Goal: Transaction & Acquisition: Subscribe to service/newsletter

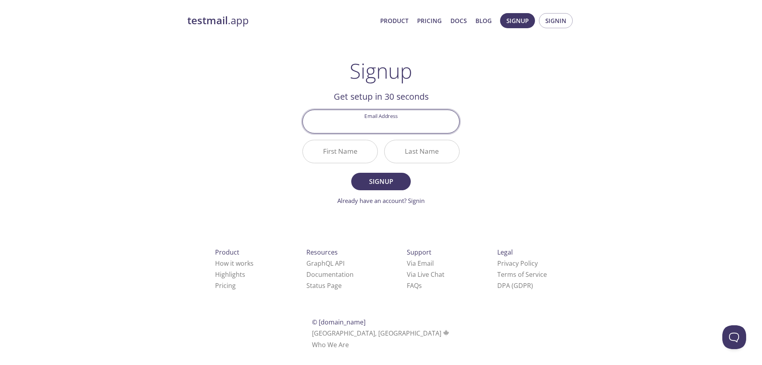
paste input "[PERSON_NAME][EMAIL_ADDRESS][DOMAIN_NAME]"
type input "[PERSON_NAME][EMAIL_ADDRESS][DOMAIN_NAME]"
click at [351, 148] on input "First Name" at bounding box center [340, 151] width 75 height 23
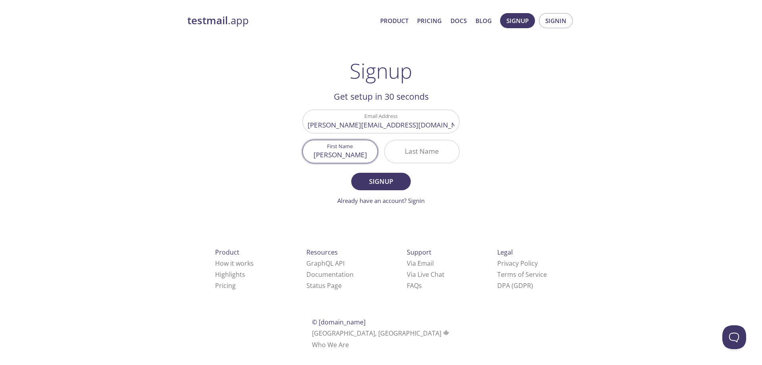
type input "[PERSON_NAME]"
click at [429, 157] on input "Last Name" at bounding box center [422, 151] width 75 height 23
type input "SINGH"
click at [351, 173] on button "Signup" at bounding box center [381, 181] width 60 height 17
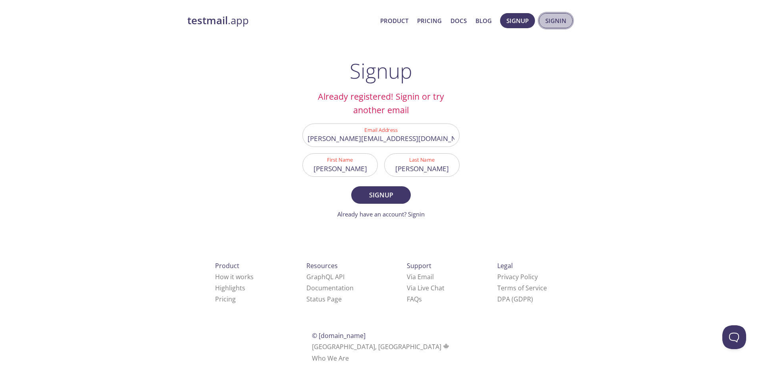
click at [558, 24] on span "Signin" at bounding box center [555, 20] width 21 height 10
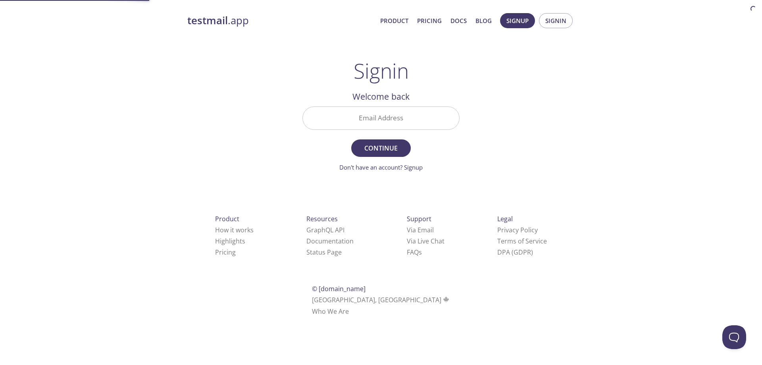
click at [401, 115] on input "Email Address" at bounding box center [381, 118] width 156 height 23
paste input "[PERSON_NAME][EMAIL_ADDRESS][DOMAIN_NAME]"
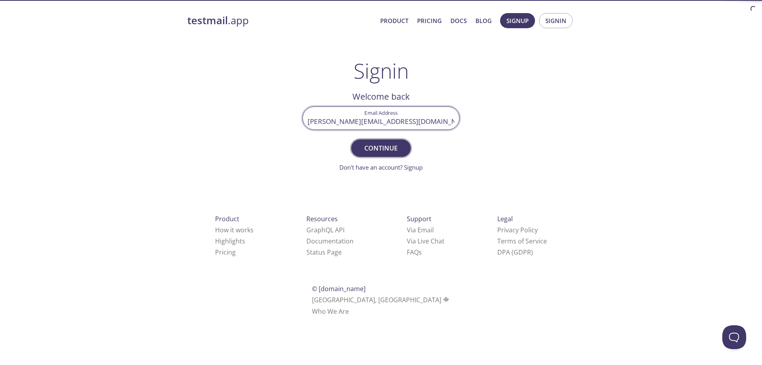
type input "[PERSON_NAME][EMAIL_ADDRESS][DOMAIN_NAME]"
click at [394, 144] on span "Continue" at bounding box center [381, 148] width 42 height 11
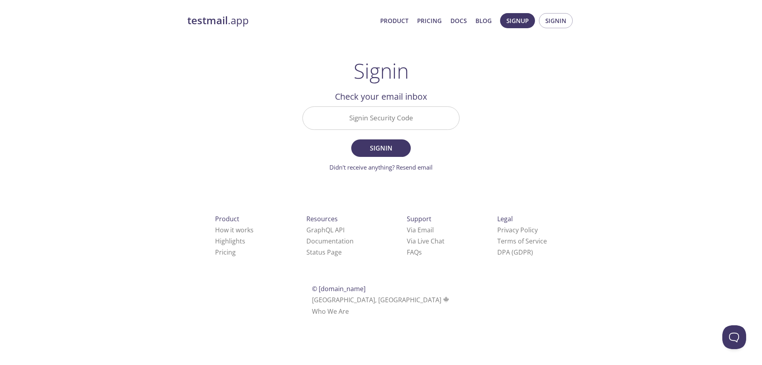
click at [390, 119] on input "Signin Security Code" at bounding box center [381, 118] width 156 height 23
click at [390, 123] on input "Signin Security Code" at bounding box center [381, 118] width 156 height 23
type input "KGN9FW2"
click at [351, 139] on button "Signin" at bounding box center [381, 147] width 60 height 17
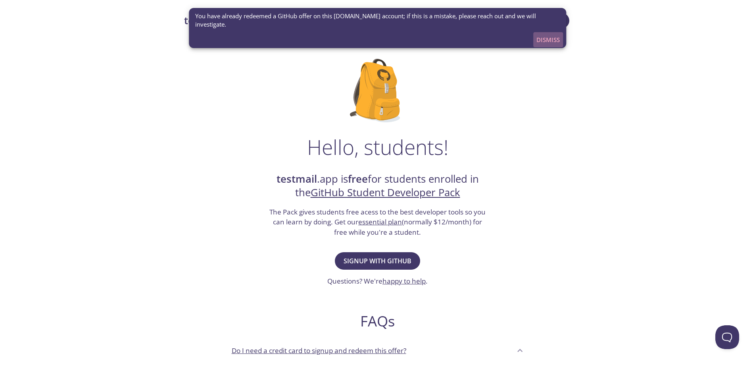
click at [551, 35] on span "Dismiss" at bounding box center [548, 40] width 23 height 10
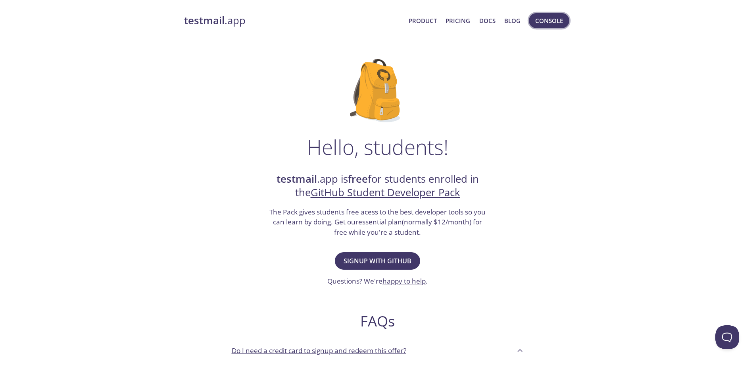
click at [553, 24] on span "Console" at bounding box center [550, 20] width 28 height 10
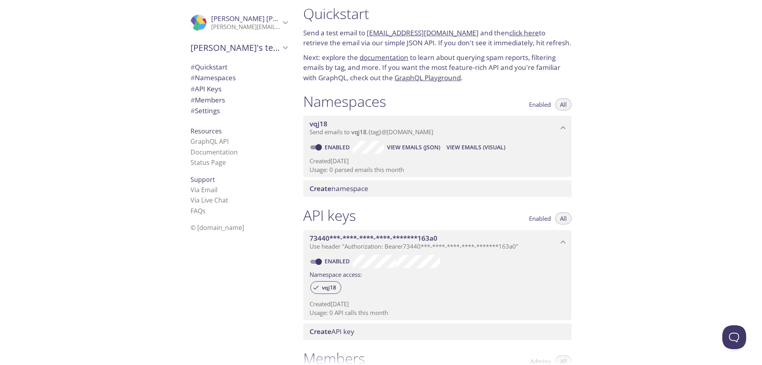
drag, startPoint x: 623, startPoint y: 175, endPoint x: 623, endPoint y: 184, distance: 9.5
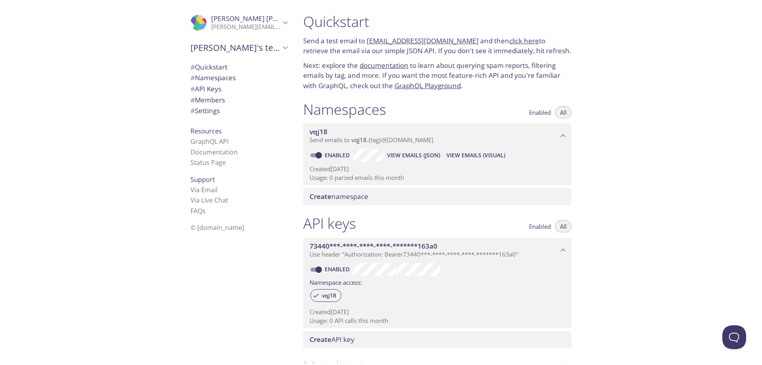
click at [369, 197] on span "Create namespace" at bounding box center [439, 196] width 259 height 9
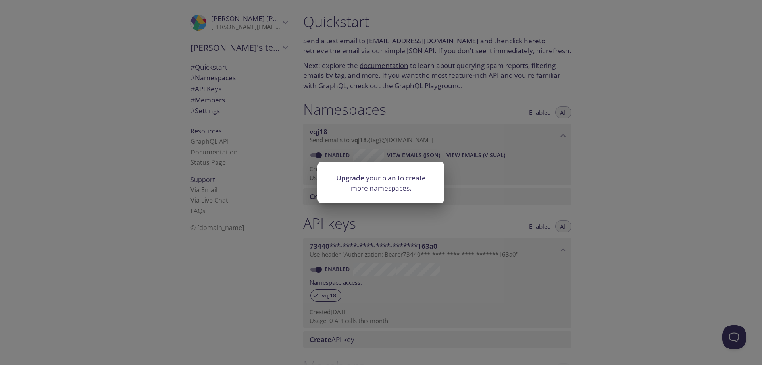
click at [473, 197] on div "Upgrade your plan to create more namespaces." at bounding box center [381, 182] width 762 height 365
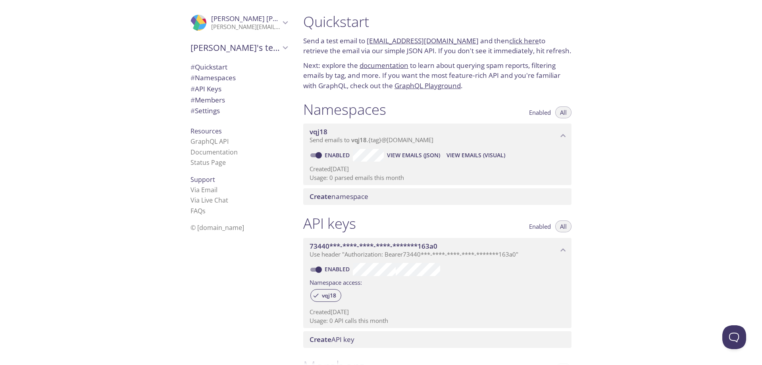
click at [400, 139] on span "Send emails to vqj18 . {tag} @[DOMAIN_NAME]" at bounding box center [372, 140] width 124 height 8
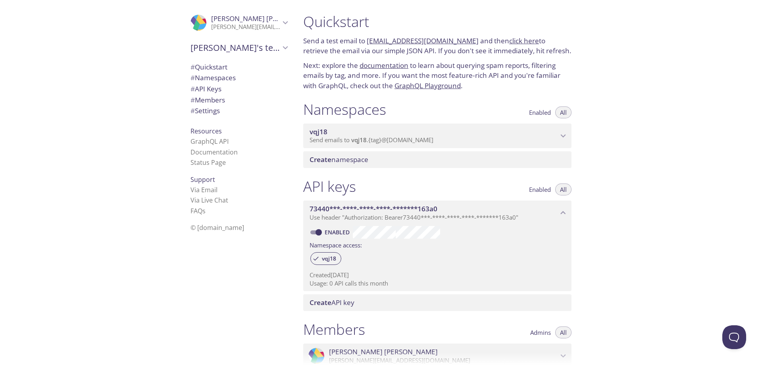
click at [400, 139] on span "Send emails to vqj18 . {tag} @[DOMAIN_NAME]" at bounding box center [372, 140] width 124 height 8
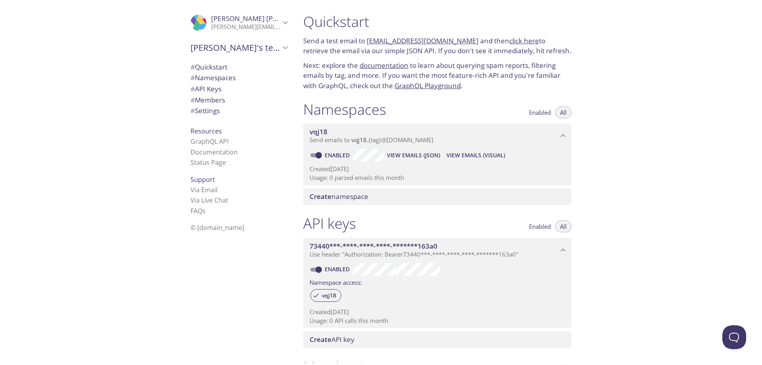
click at [383, 168] on p "Created [DATE]" at bounding box center [438, 169] width 256 height 8
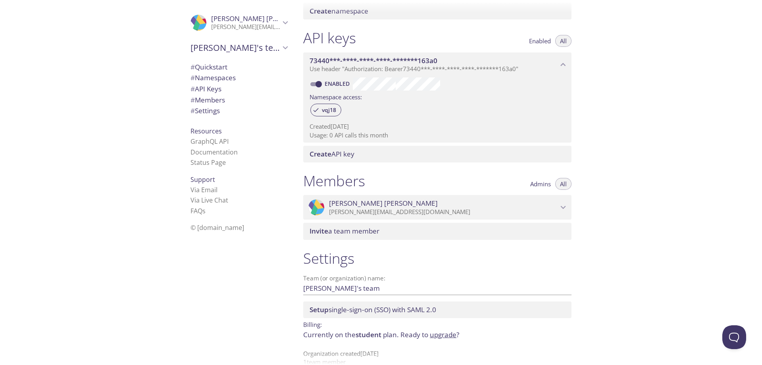
scroll to position [200, 0]
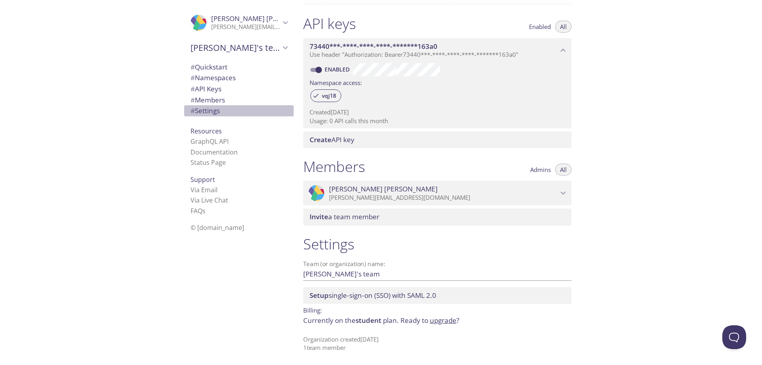
click at [205, 110] on span "# Settings" at bounding box center [205, 110] width 29 height 9
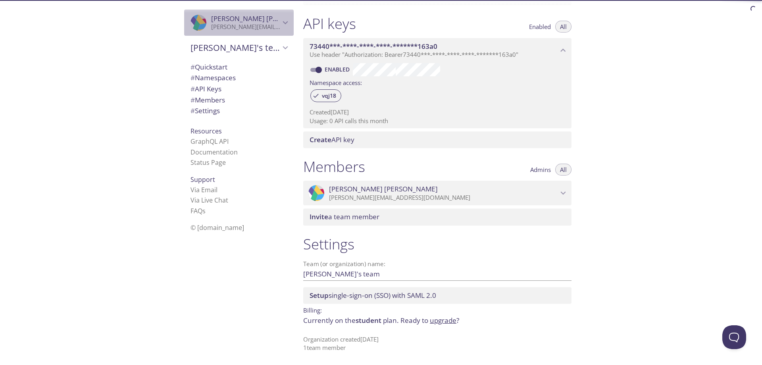
click at [260, 22] on span "[PERSON_NAME]" at bounding box center [245, 18] width 69 height 9
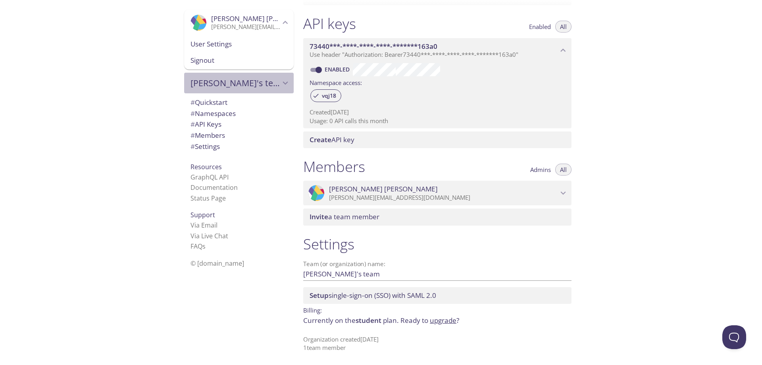
click at [224, 78] on span "[PERSON_NAME]'s team" at bounding box center [236, 82] width 90 height 11
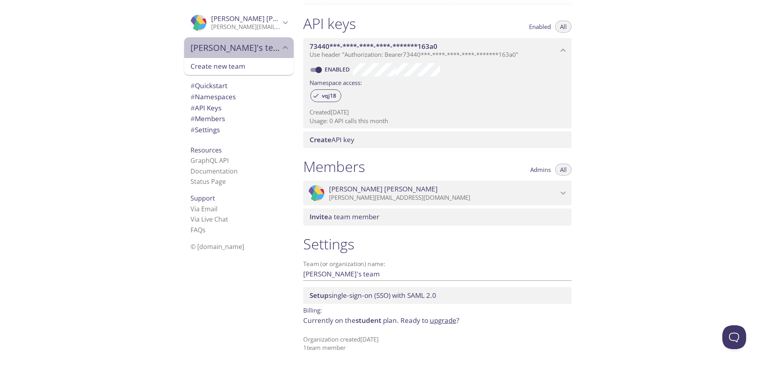
click at [223, 49] on span "[PERSON_NAME]'s team" at bounding box center [236, 47] width 90 height 11
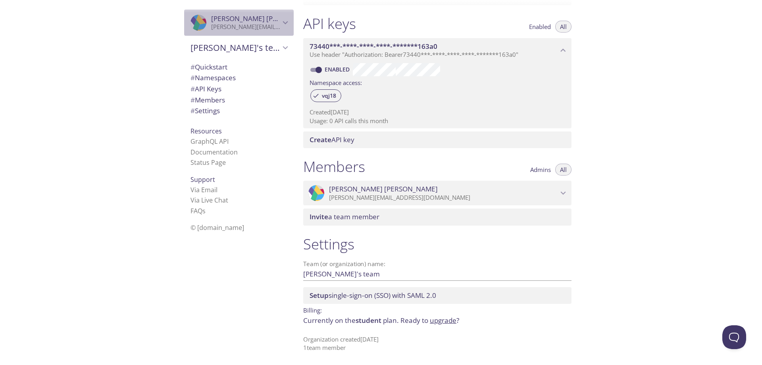
click at [226, 19] on span "[PERSON_NAME]" at bounding box center [265, 18] width 109 height 9
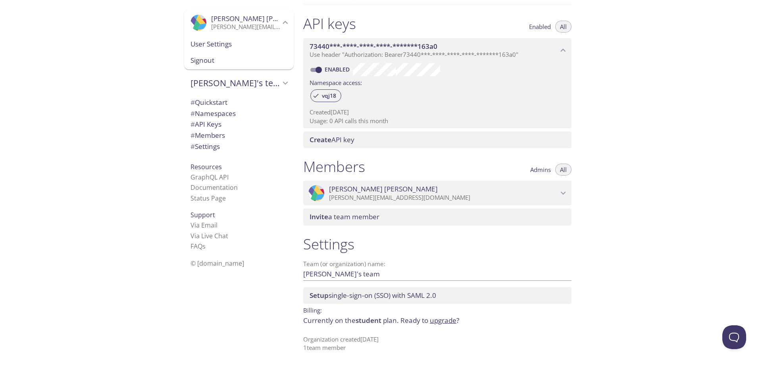
click at [207, 48] on span "User Settings" at bounding box center [239, 44] width 97 height 10
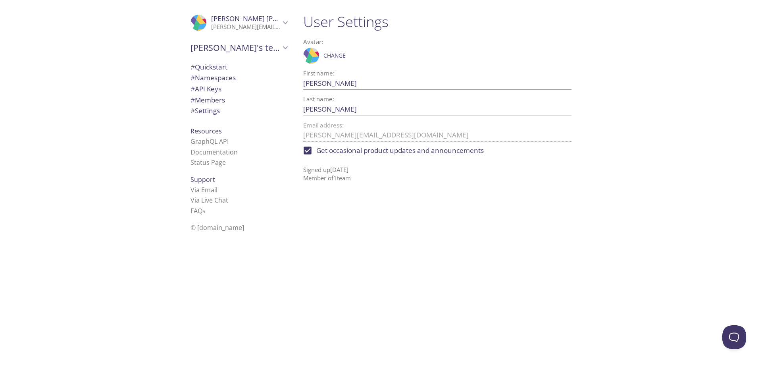
click at [214, 85] on span "# API Keys" at bounding box center [206, 88] width 31 height 9
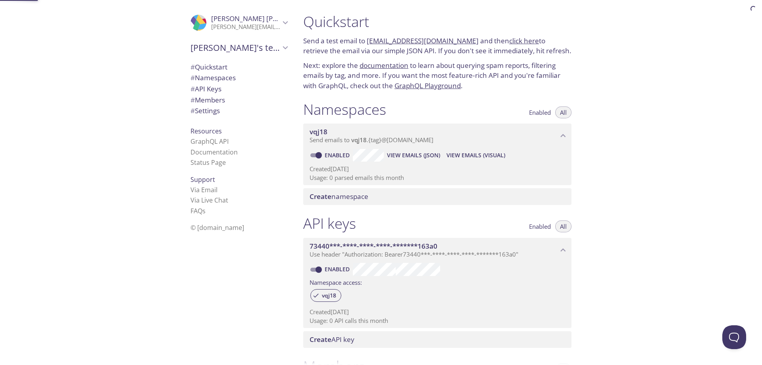
scroll to position [200, 0]
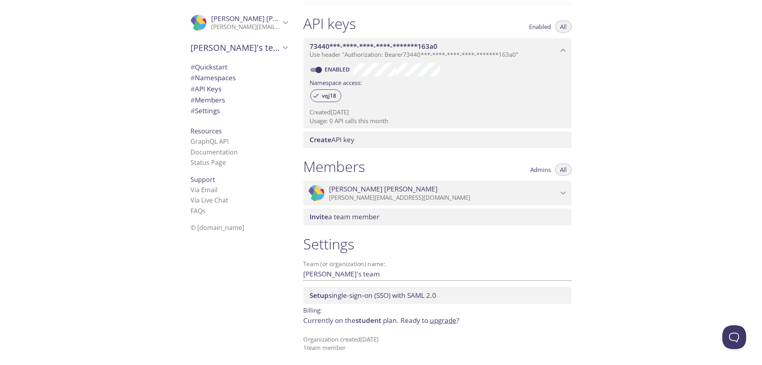
click at [216, 79] on span "# Namespaces" at bounding box center [213, 77] width 45 height 9
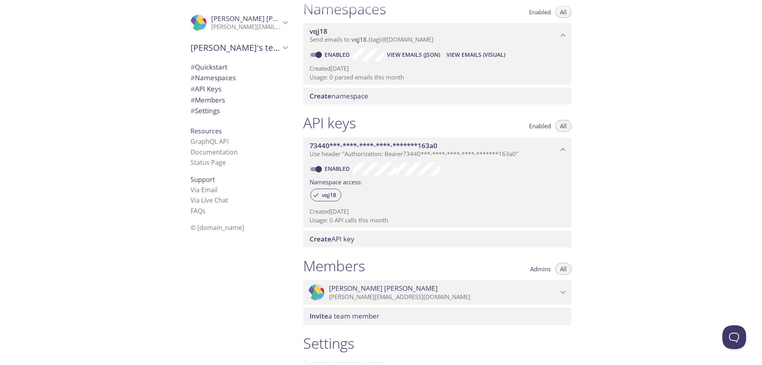
scroll to position [8, 0]
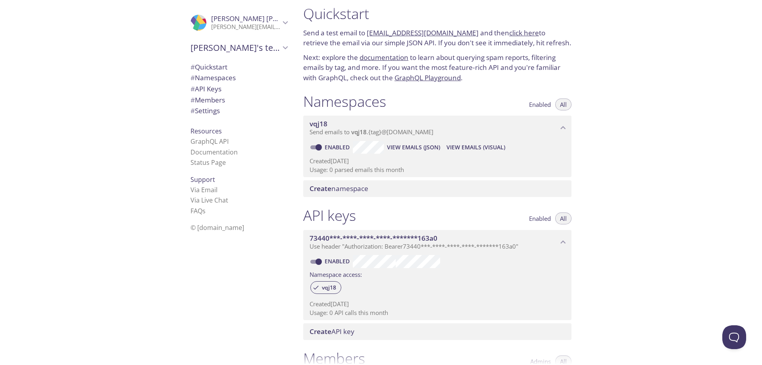
click at [362, 134] on span "vqj18" at bounding box center [358, 132] width 15 height 8
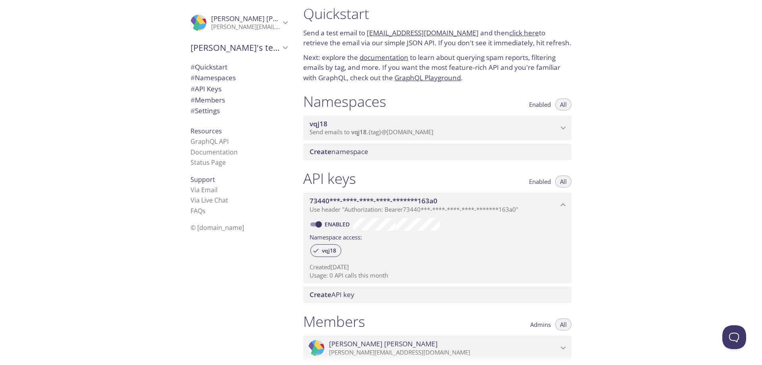
click at [362, 134] on span "vqj18" at bounding box center [358, 132] width 15 height 8
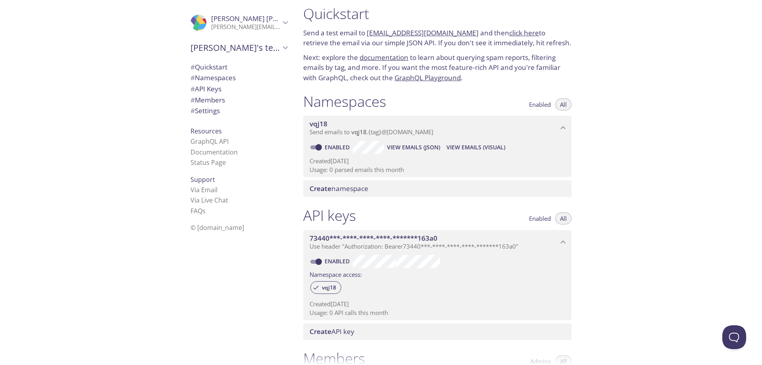
scroll to position [200, 0]
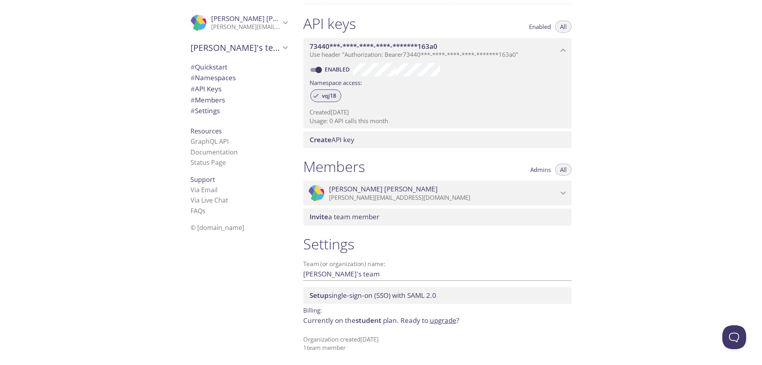
click at [335, 96] on span "vqj18" at bounding box center [329, 95] width 24 height 7
click at [336, 96] on span "vqj18" at bounding box center [329, 95] width 24 height 7
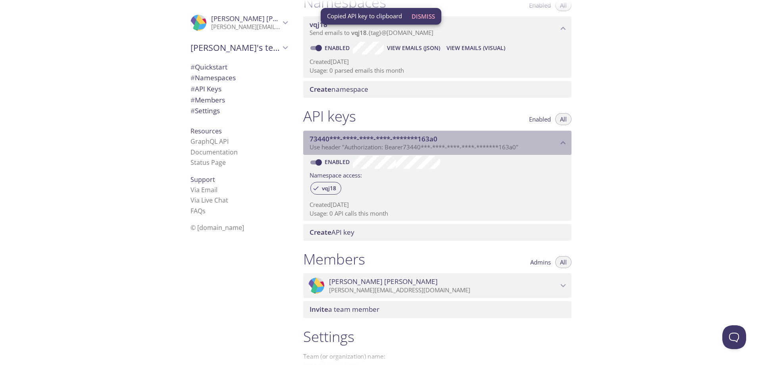
click at [410, 135] on span "73440***-****-****-****-*******163a0" at bounding box center [374, 138] width 128 height 9
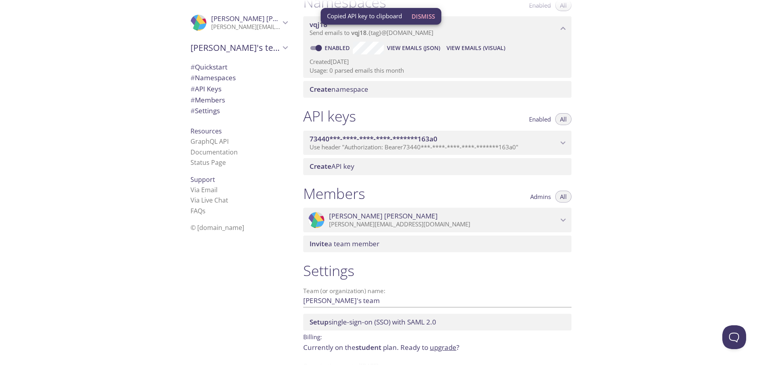
click at [410, 135] on span "73440***-****-****-****-*******163a0" at bounding box center [374, 138] width 128 height 9
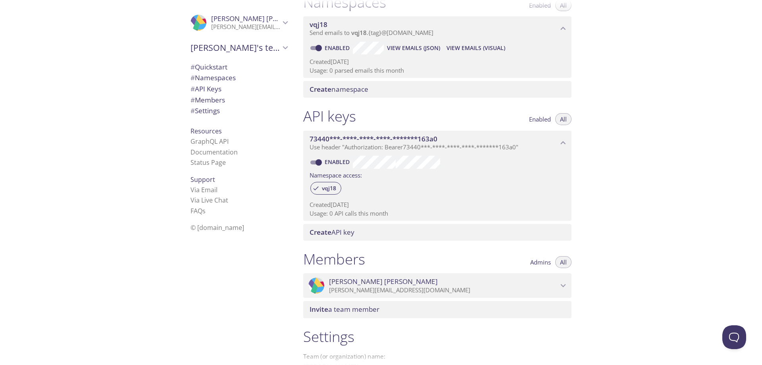
scroll to position [14, 0]
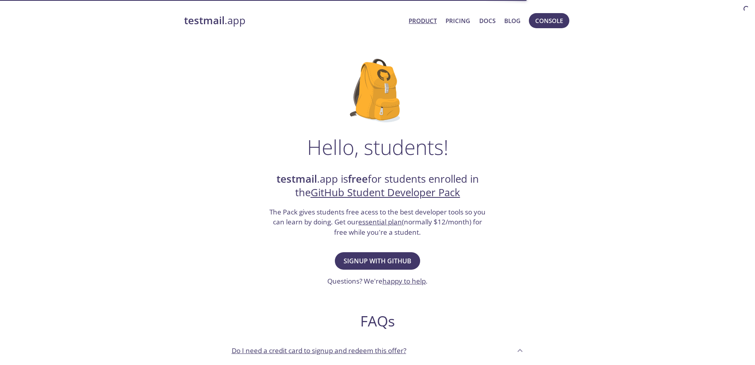
click at [428, 21] on link "Product" at bounding box center [423, 20] width 28 height 10
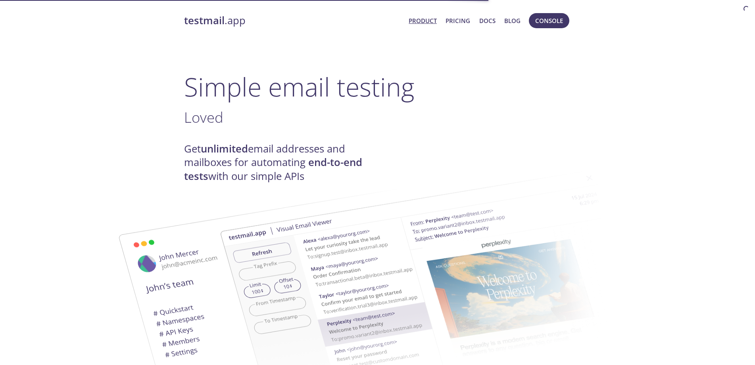
click at [437, 19] on link "Product" at bounding box center [423, 20] width 28 height 10
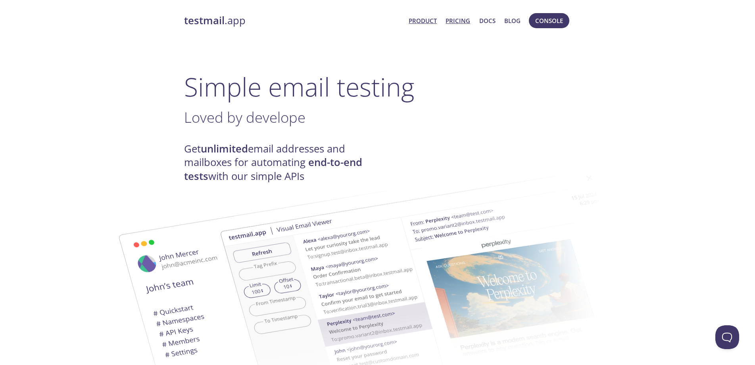
click at [452, 22] on link "Pricing" at bounding box center [458, 20] width 25 height 10
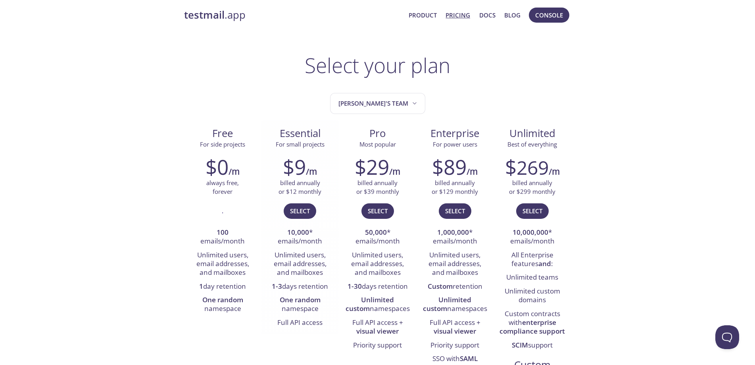
drag, startPoint x: 279, startPoint y: 185, endPoint x: 278, endPoint y: 197, distance: 12.3
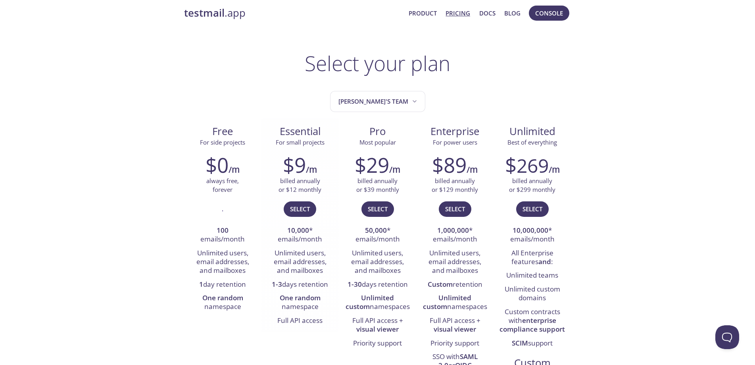
scroll to position [100, 0]
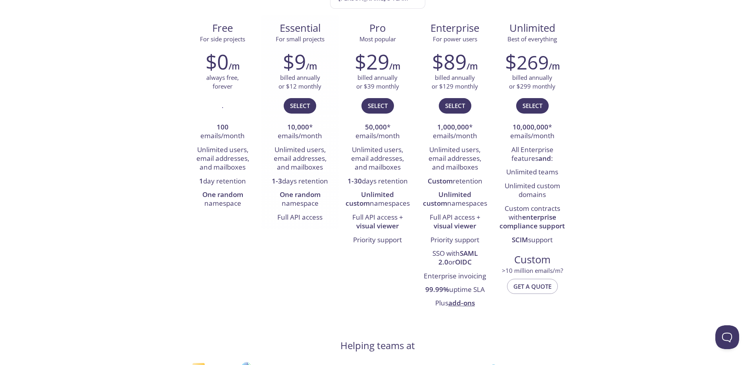
drag, startPoint x: 292, startPoint y: 212, endPoint x: 291, endPoint y: 225, distance: 13.1
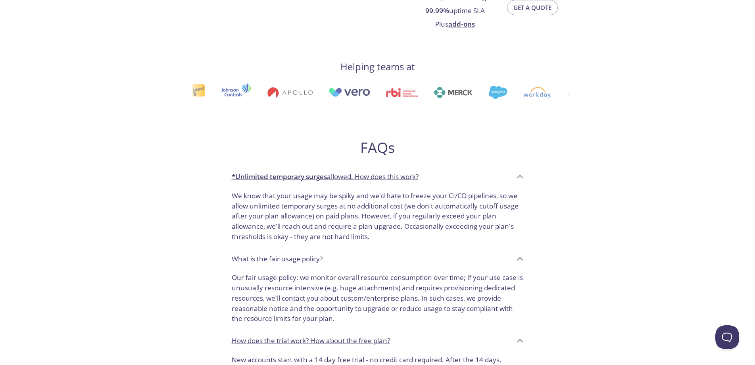
scroll to position [0, 0]
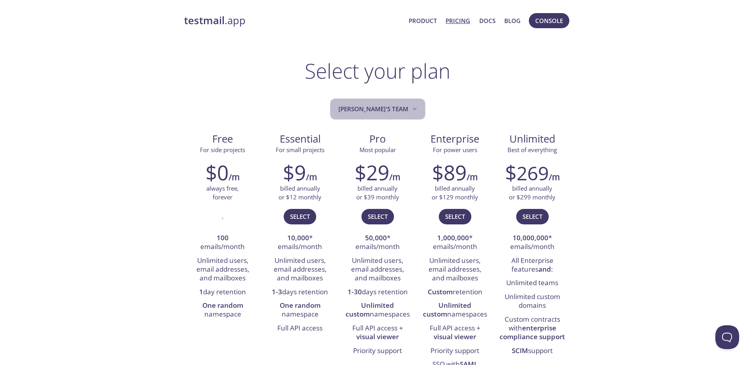
click at [397, 117] on button "[PERSON_NAME]'s team" at bounding box center [377, 108] width 95 height 21
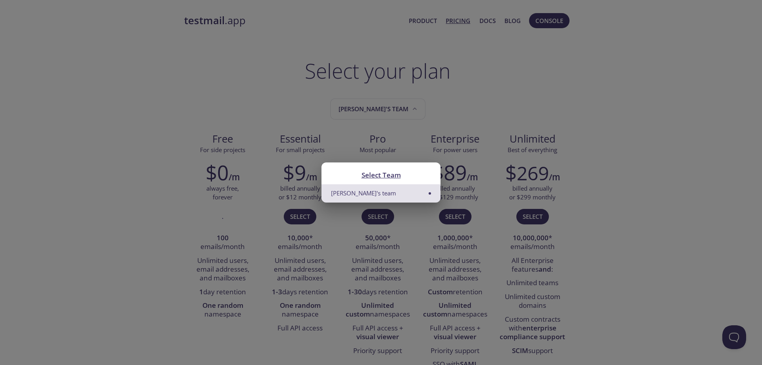
click at [401, 108] on div "Select Team Karndeep's team" at bounding box center [381, 182] width 762 height 365
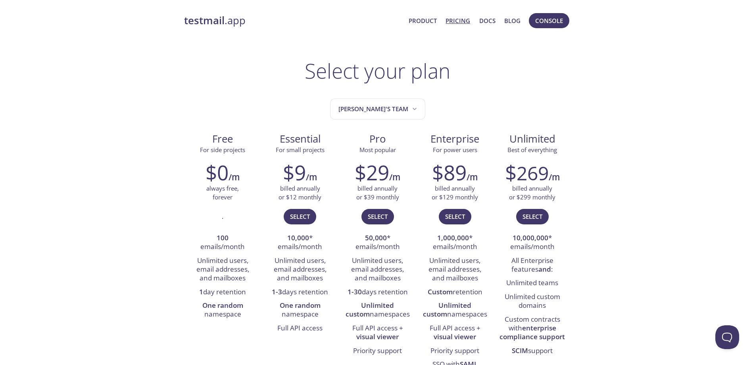
click at [453, 19] on link "Pricing" at bounding box center [458, 20] width 25 height 10
click at [416, 21] on link "Product" at bounding box center [423, 20] width 28 height 10
